Goal: Task Accomplishment & Management: Use online tool/utility

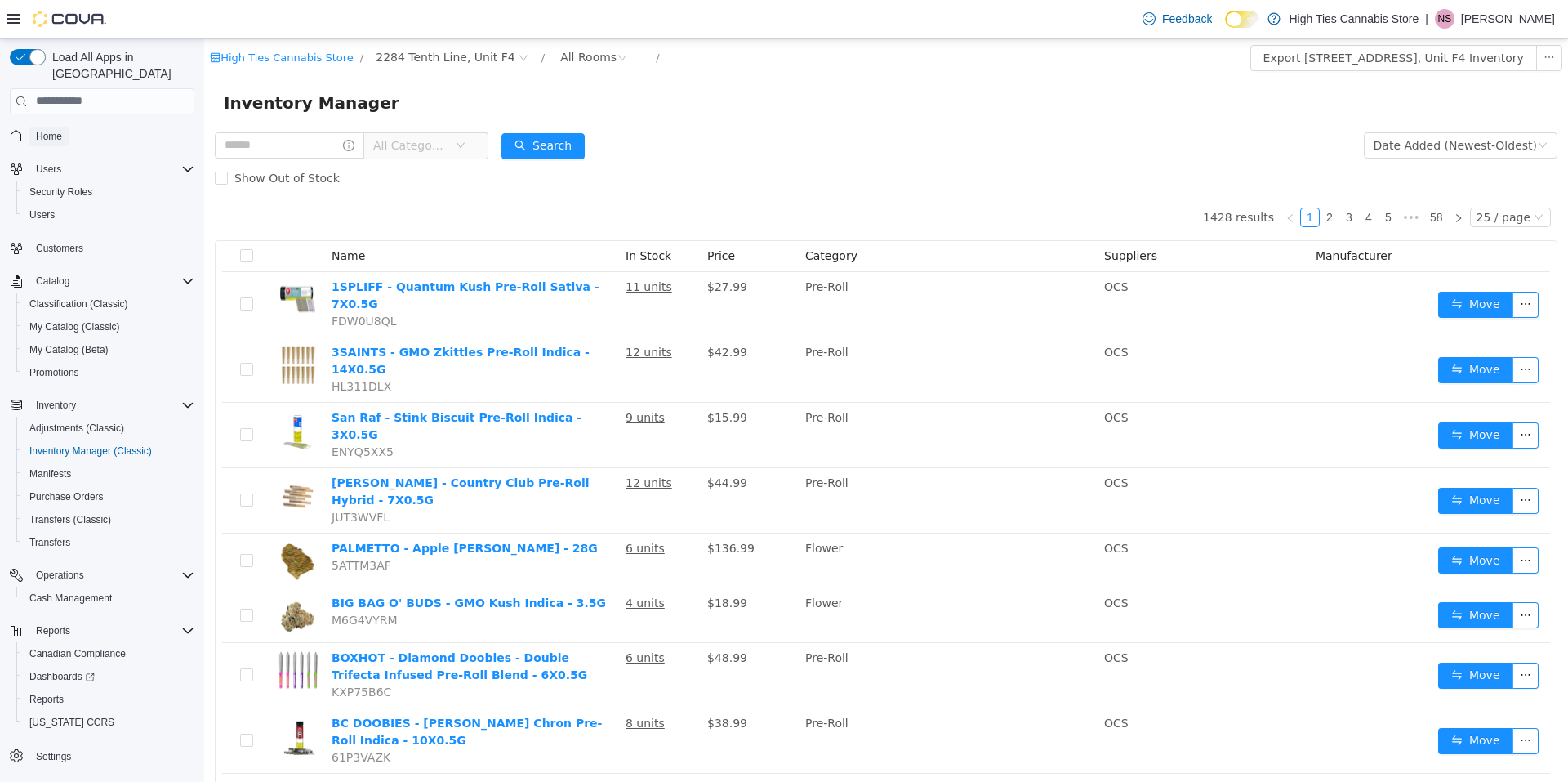
click at [51, 130] on span "Home" at bounding box center [49, 137] width 27 height 13
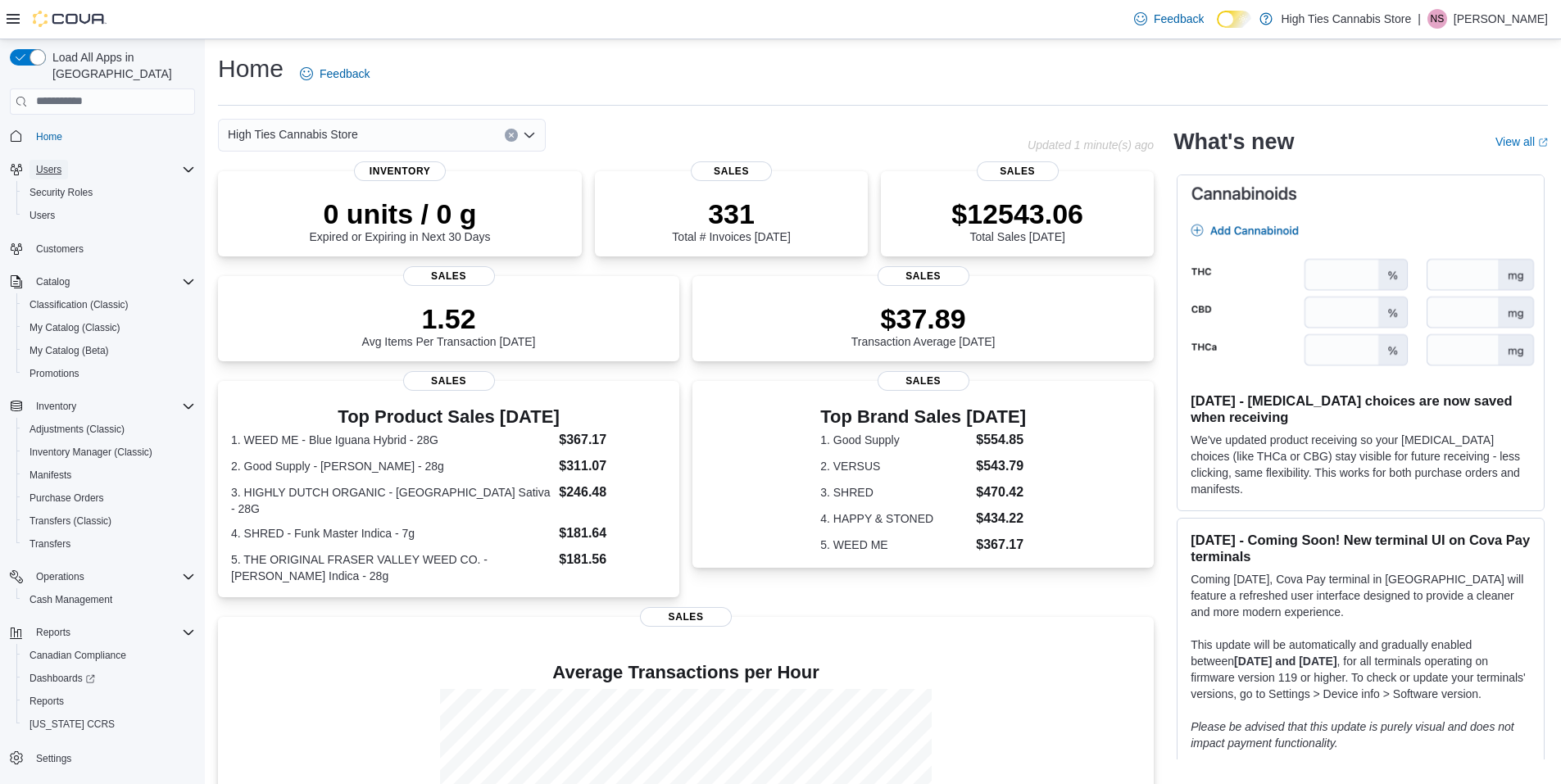
click at [47, 163] on span "Users" at bounding box center [48, 170] width 26 height 20
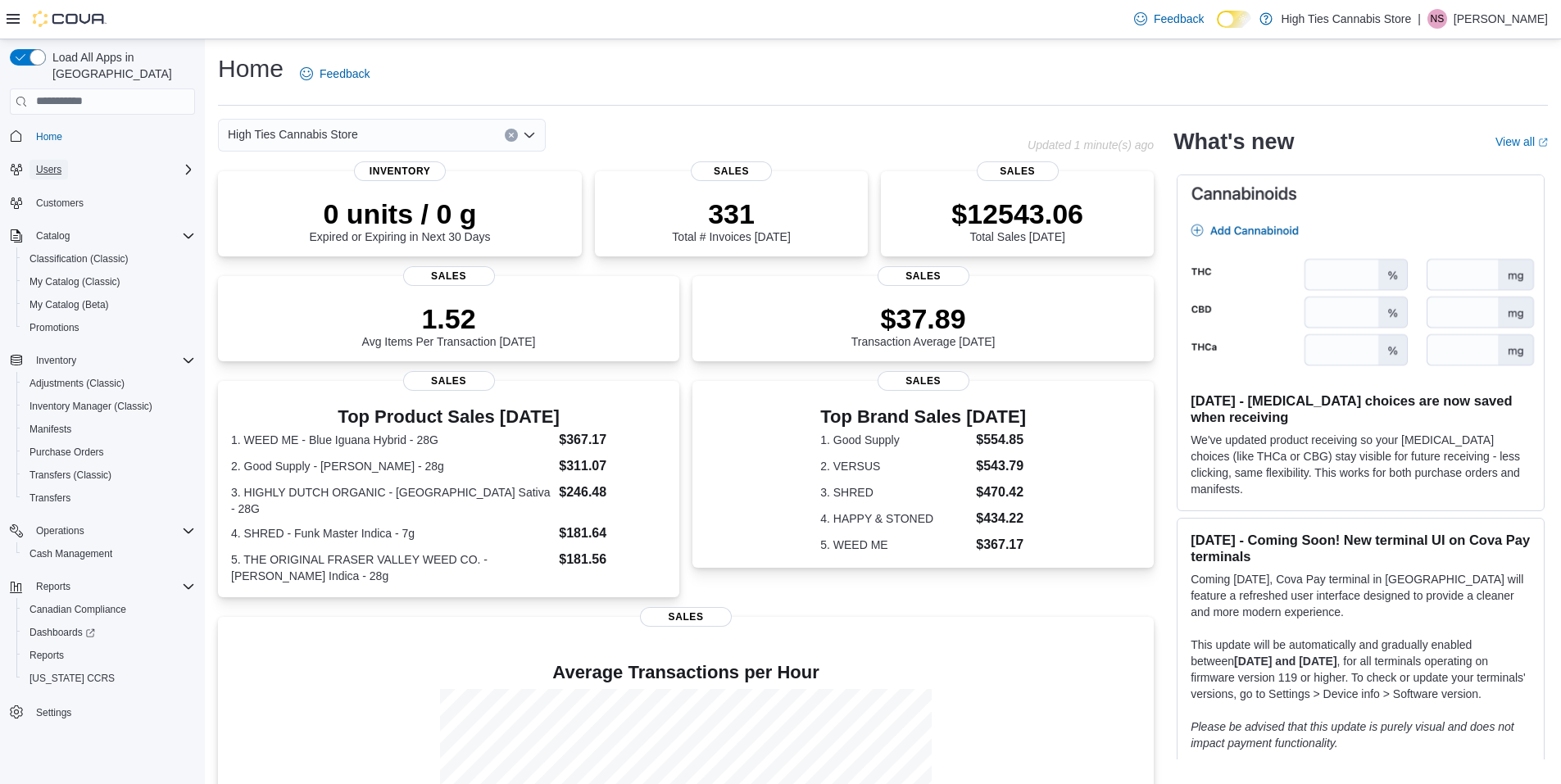
click at [57, 163] on span "Users" at bounding box center [48, 170] width 26 height 13
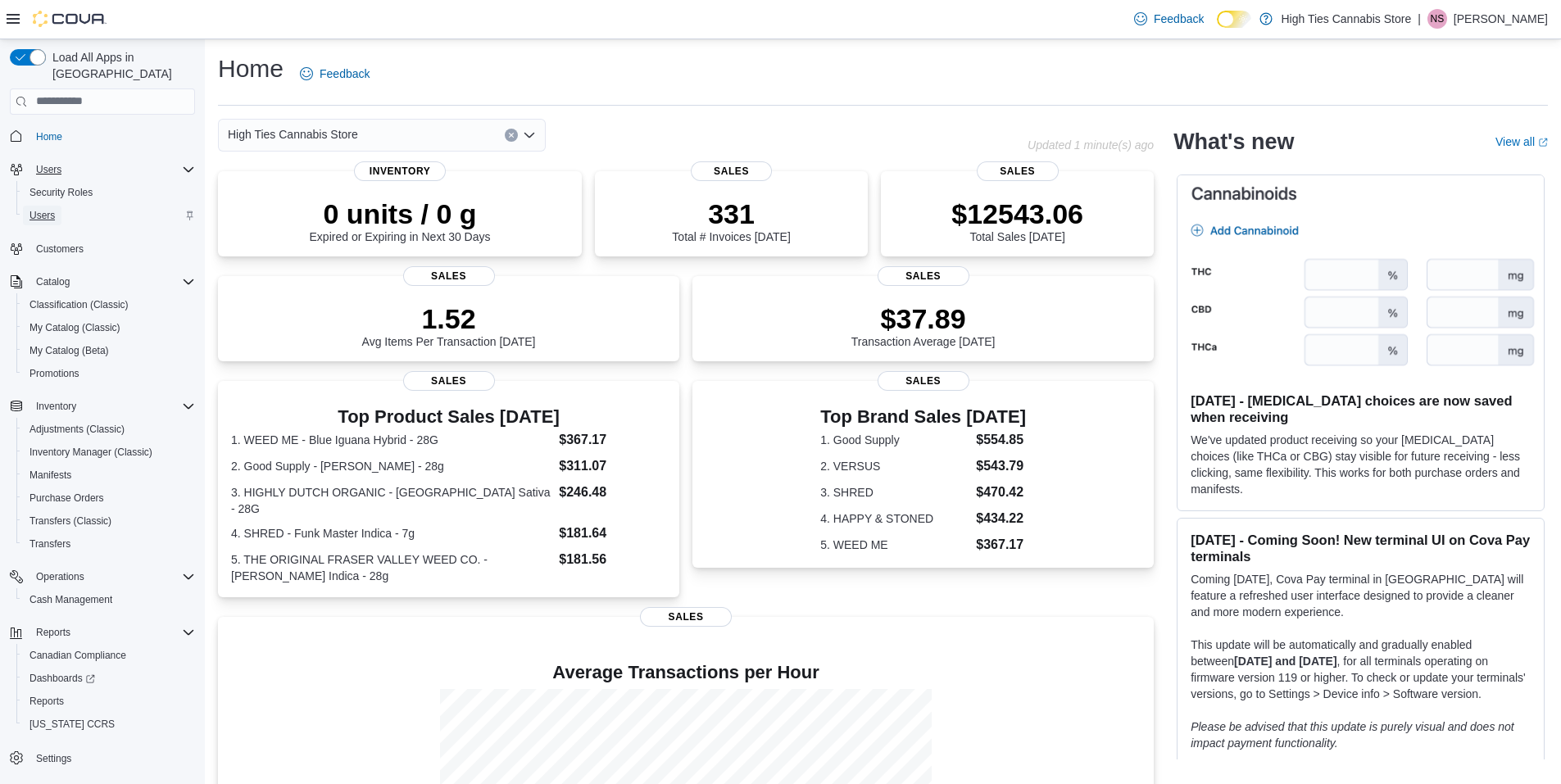
click at [56, 205] on link "Users" at bounding box center [42, 215] width 38 height 20
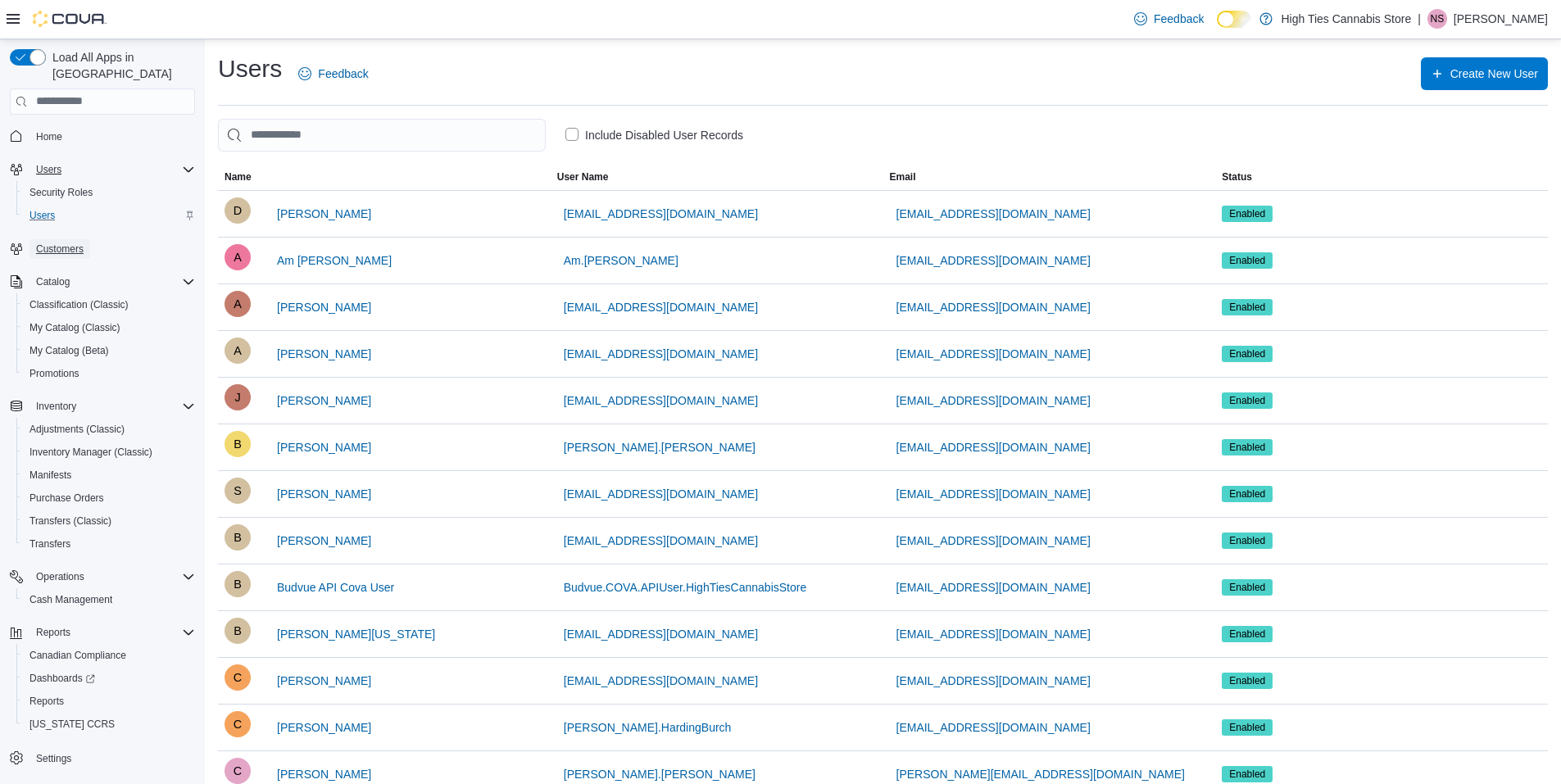
click at [71, 243] on span "Customers" at bounding box center [59, 249] width 47 height 13
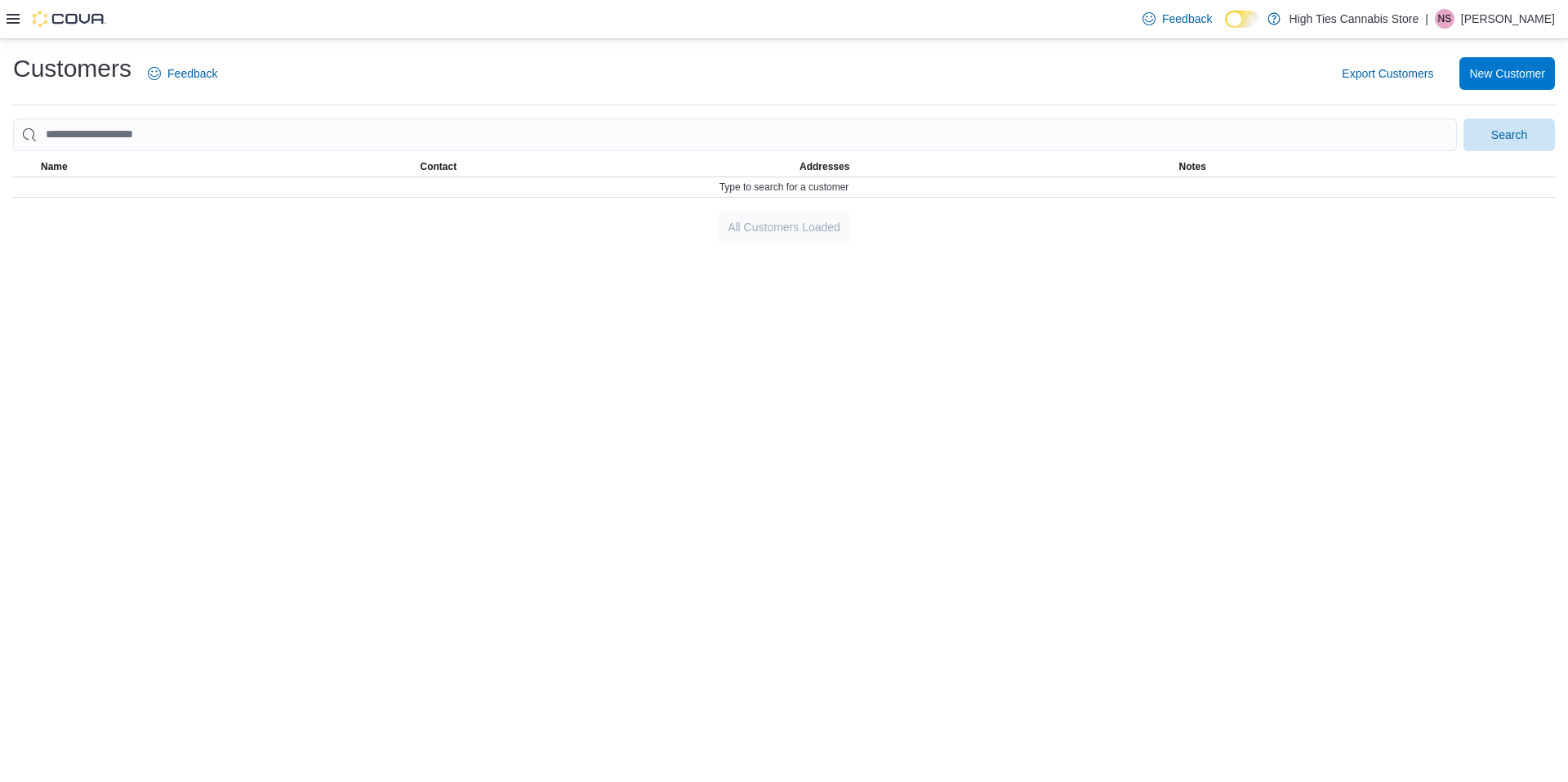
click at [18, 17] on icon at bounding box center [13, 19] width 13 height 13
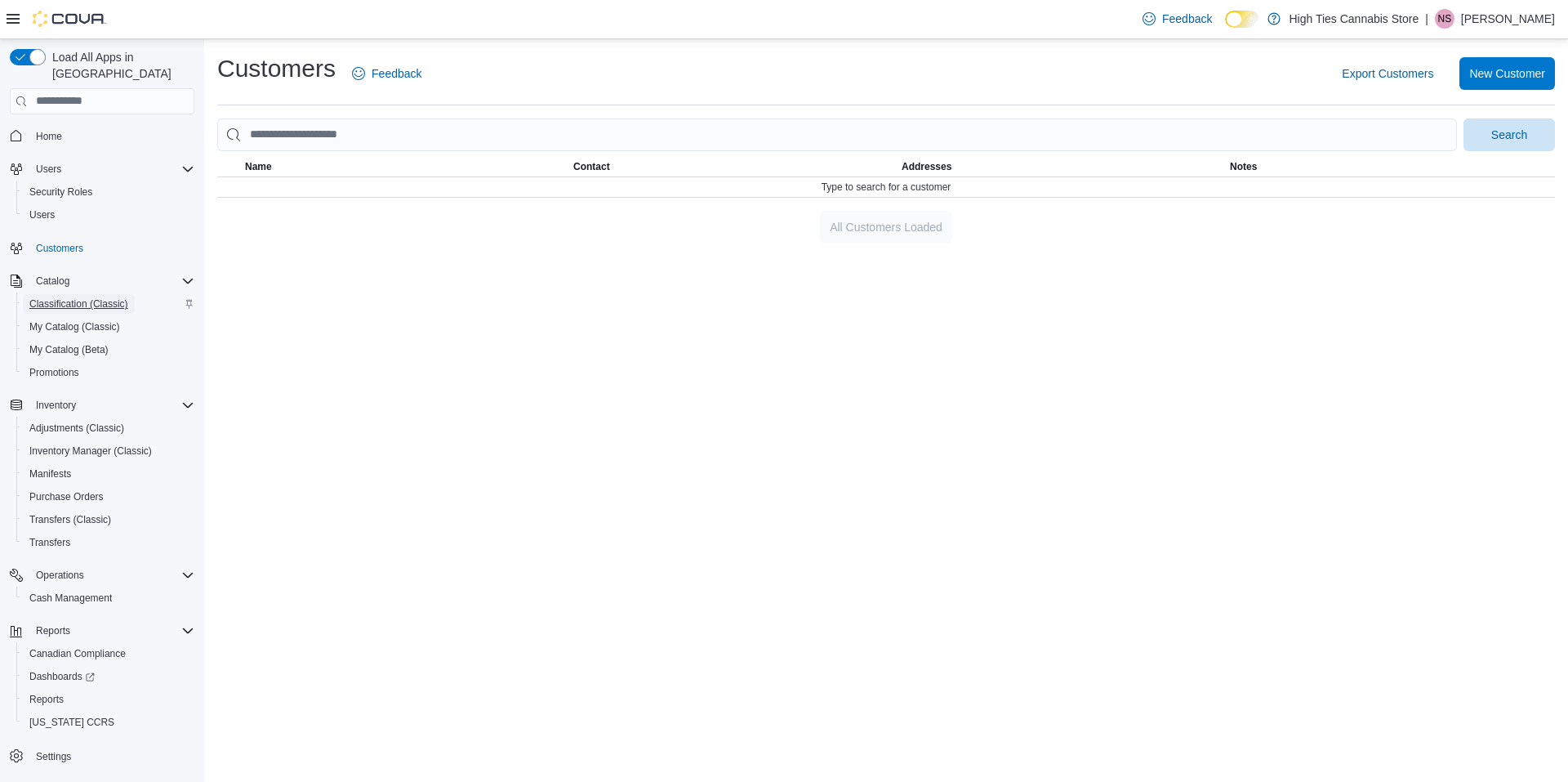
click at [63, 298] on span "Classification (Classic)" at bounding box center [78, 304] width 99 height 13
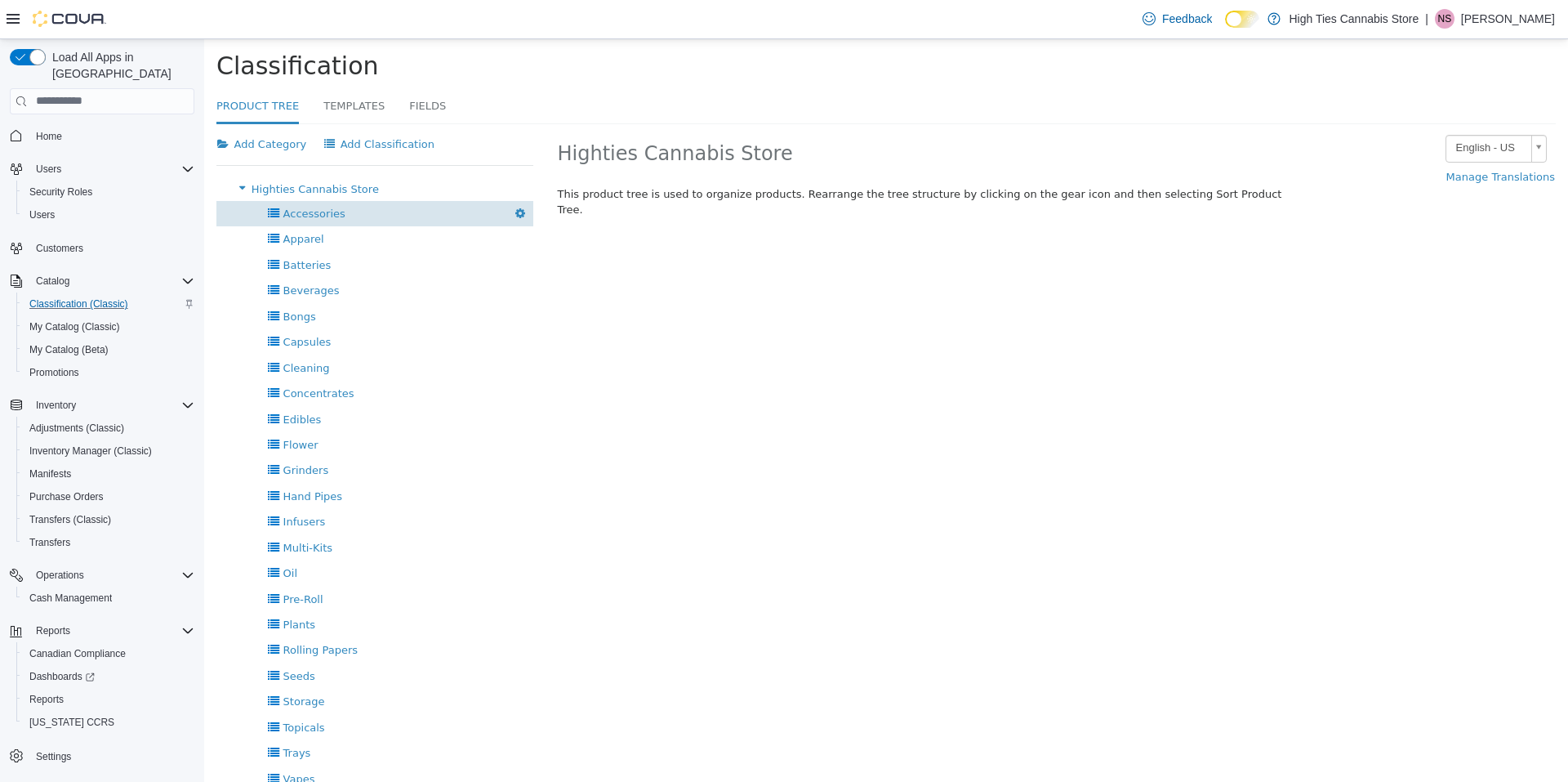
click at [309, 217] on span "Accessories" at bounding box center [314, 212] width 62 height 12
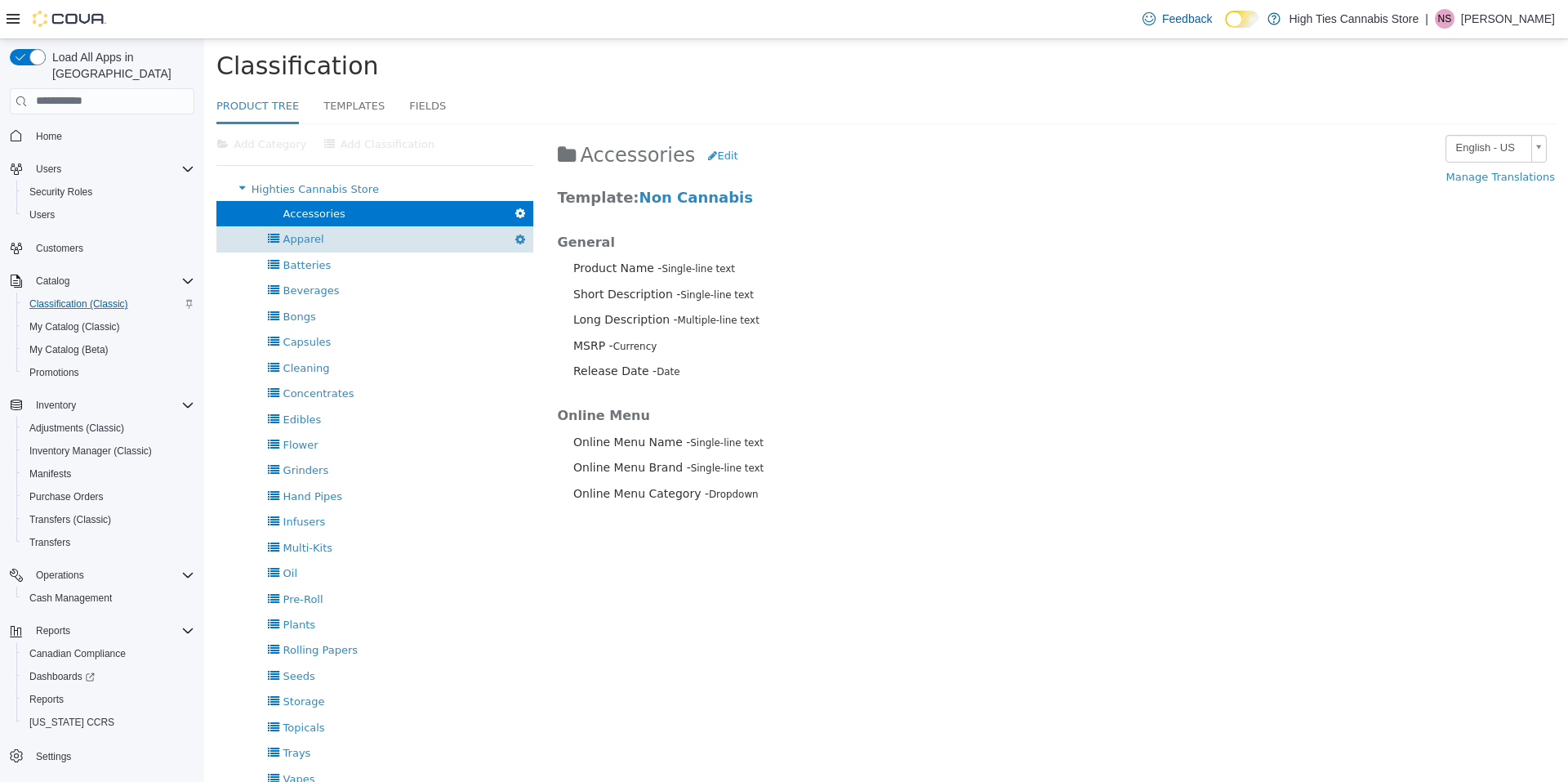
click at [302, 240] on span "Apparel" at bounding box center [303, 238] width 41 height 12
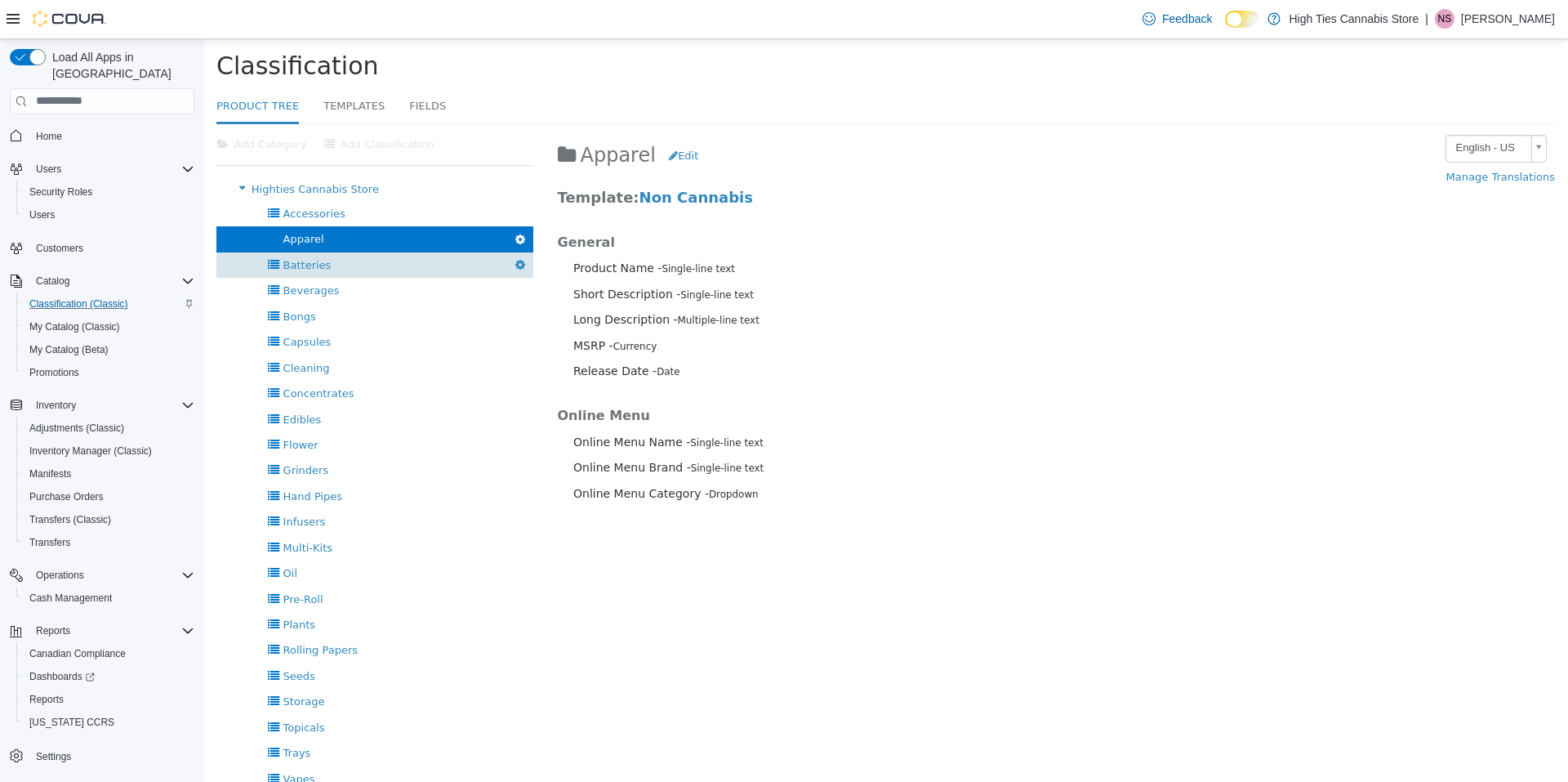
click at [287, 272] on div "Batteries Delete" at bounding box center [375, 265] width 317 height 26
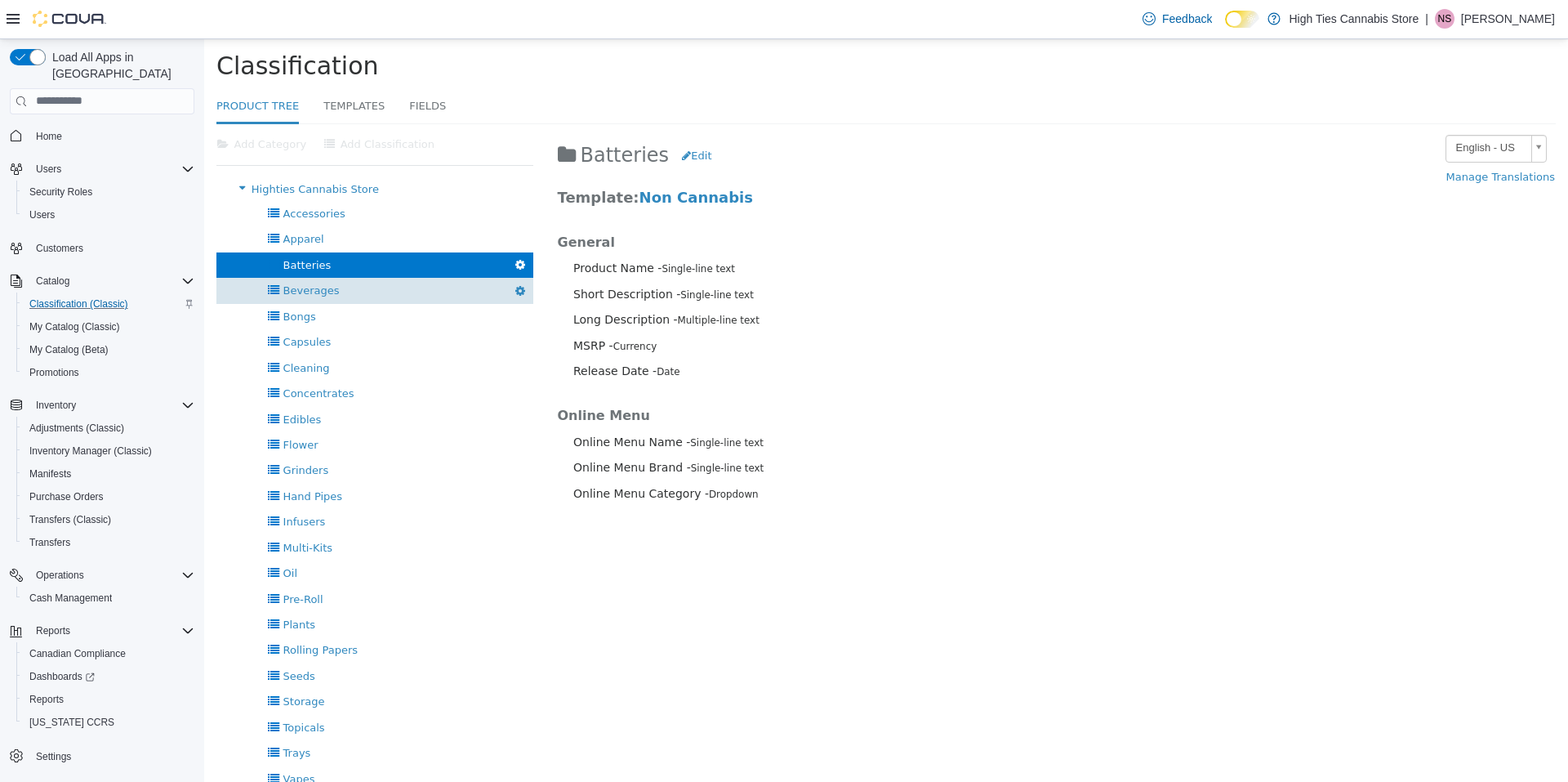
click at [304, 297] on div "Beverages Delete" at bounding box center [375, 289] width 317 height 26
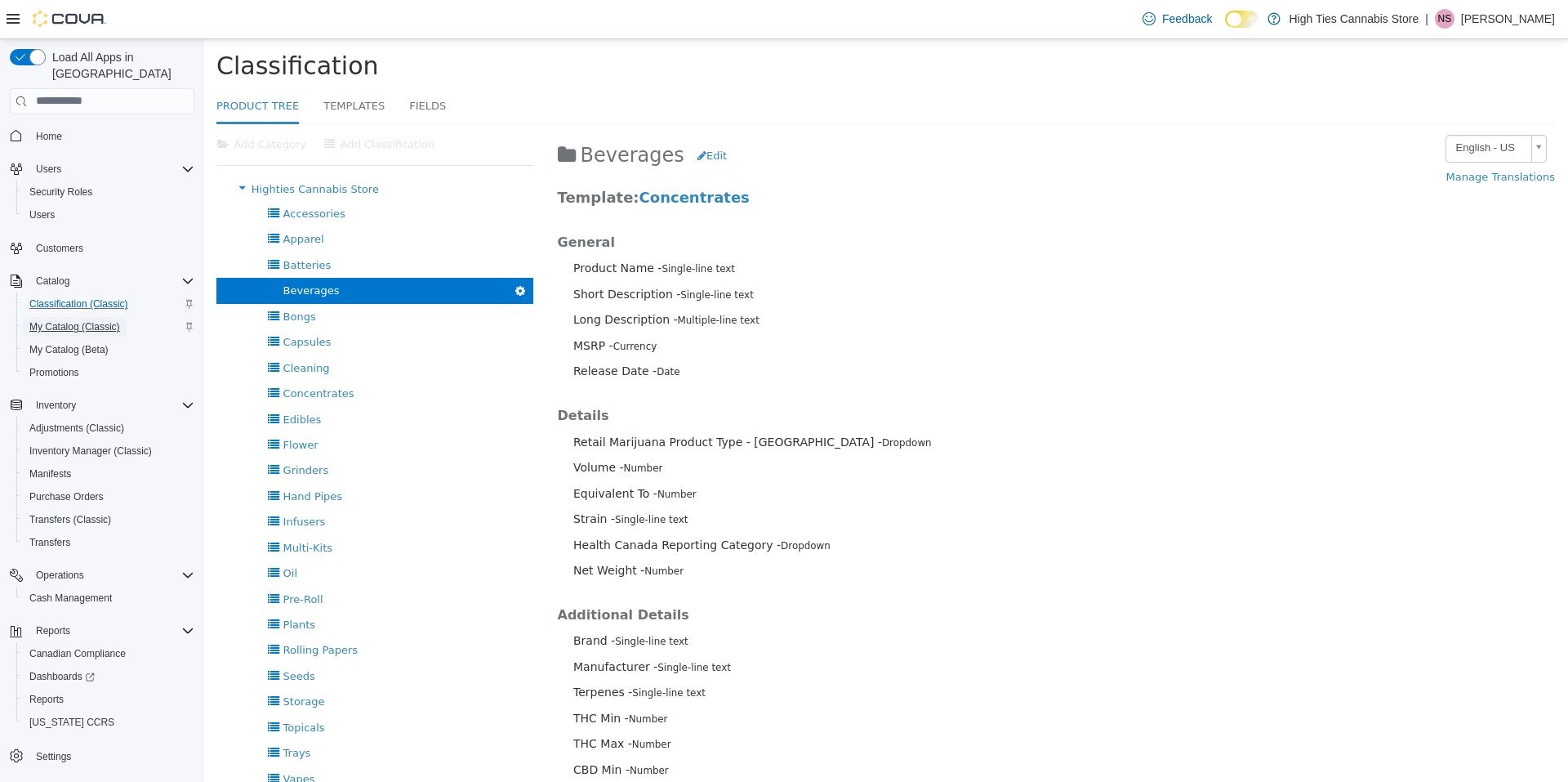
click at [58, 317] on span "My Catalog (Classic)" at bounding box center [74, 327] width 90 height 20
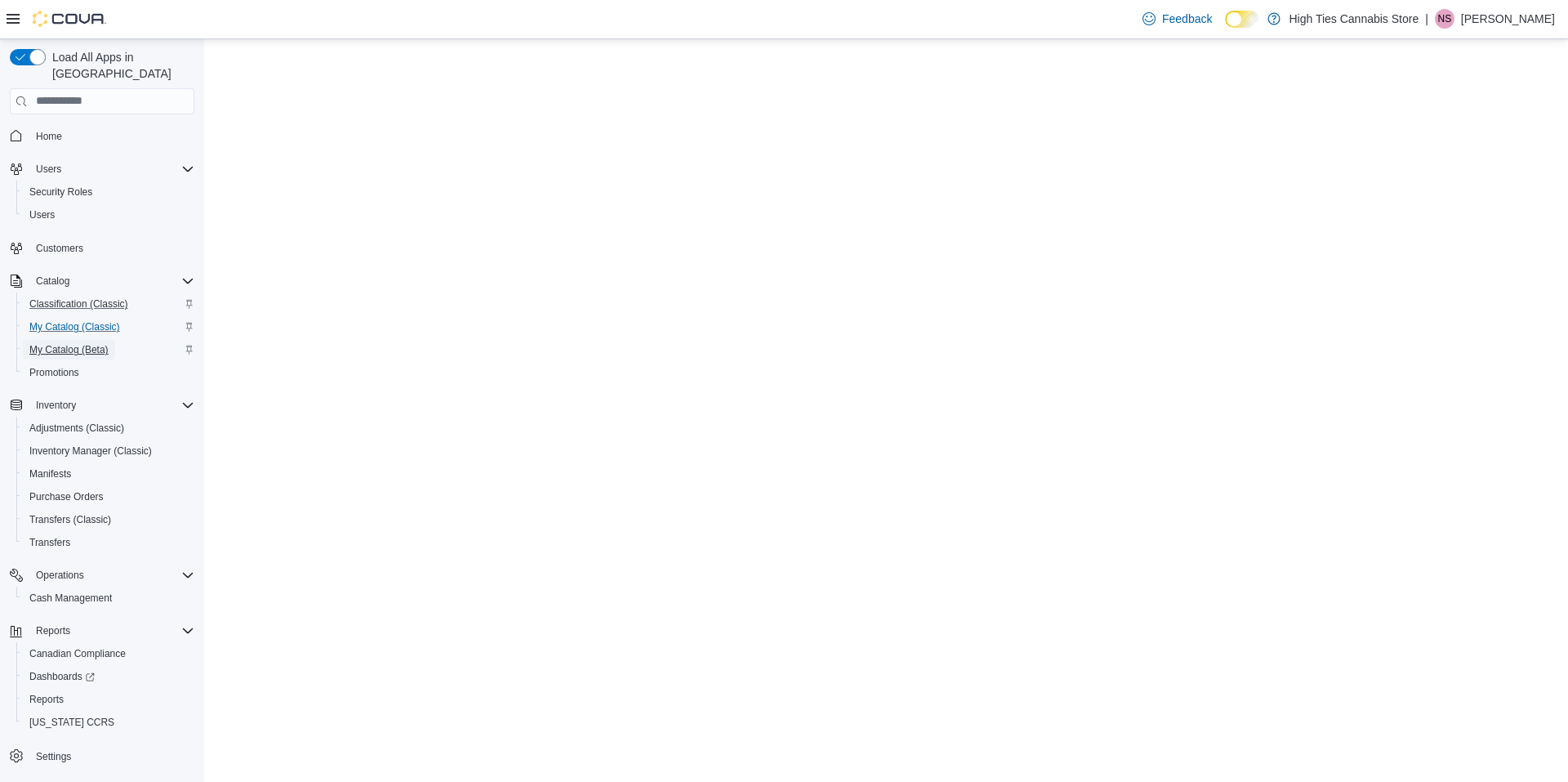
click at [83, 343] on span "My Catalog (Beta)" at bounding box center [69, 350] width 80 height 13
select select "**********"
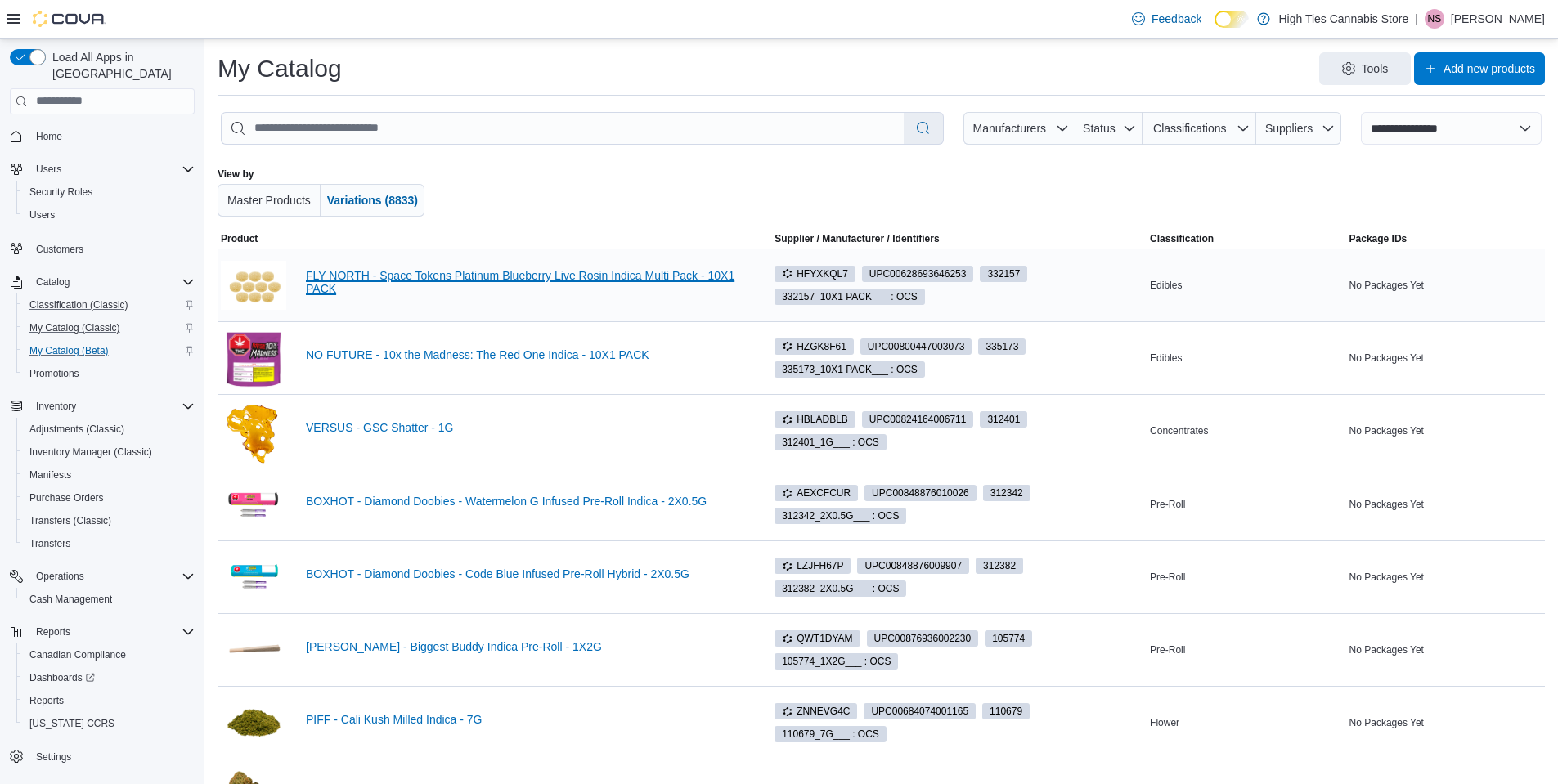
click at [395, 276] on link "FLY NORTH - Space Tokens Platinum Blueberry Live Rosin Indica Multi Pack - 10X1…" at bounding box center [525, 282] width 439 height 27
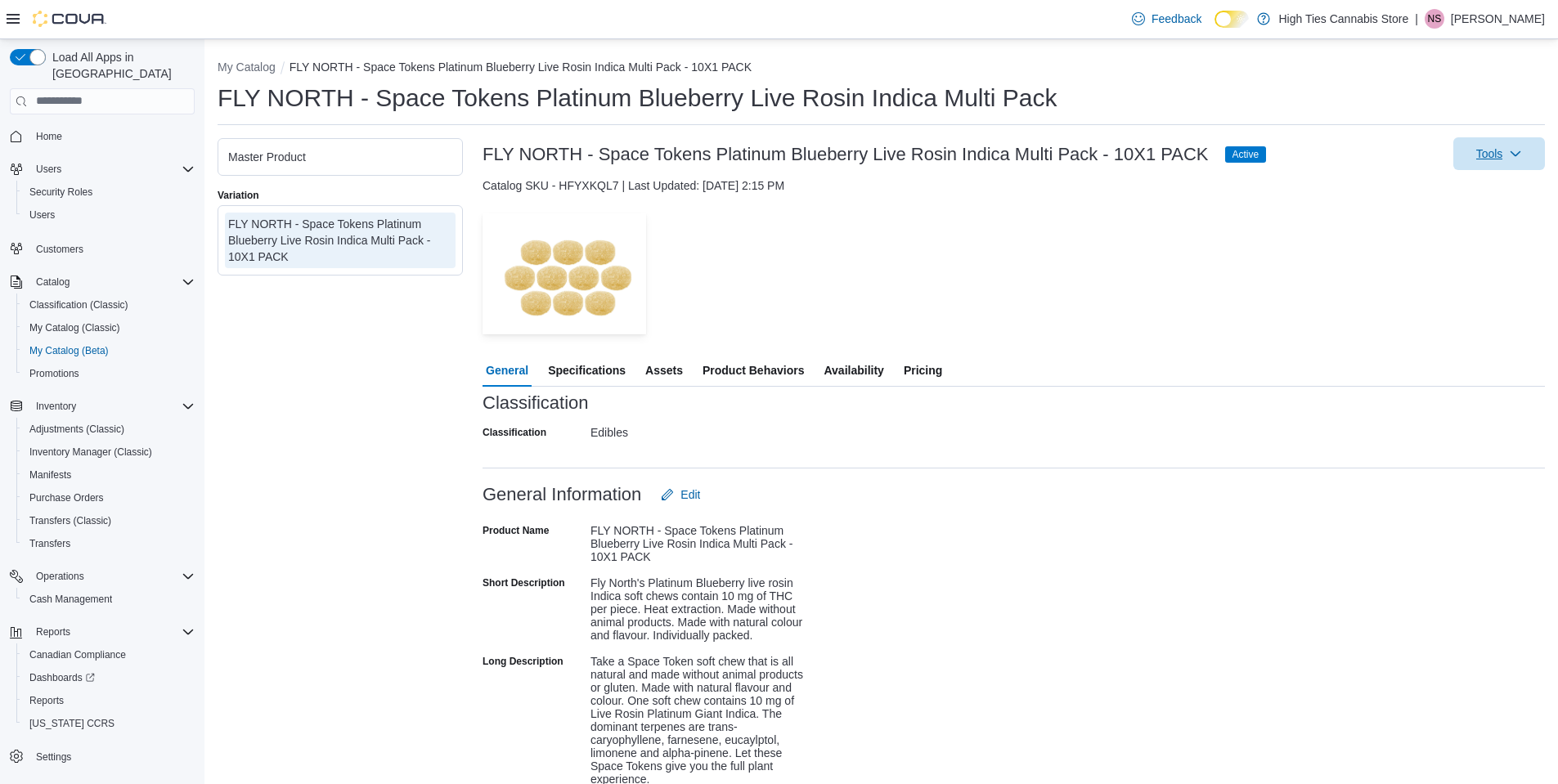
click at [1494, 163] on span "Tools" at bounding box center [1499, 153] width 72 height 32
click at [1464, 231] on span "Print Label" at bounding box center [1474, 228] width 115 height 17
